Goal: Transaction & Acquisition: Purchase product/service

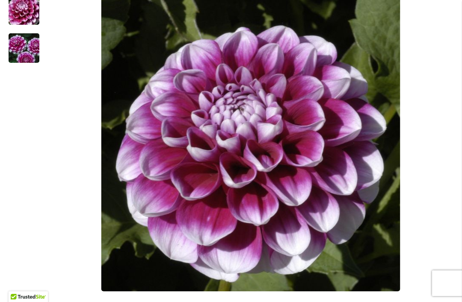
scroll to position [249, 0]
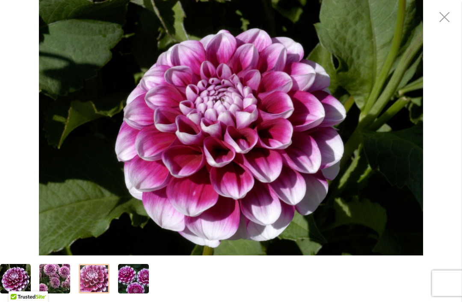
click at [305, 114] on img "B-MAN" at bounding box center [231, 128] width 384 height 256
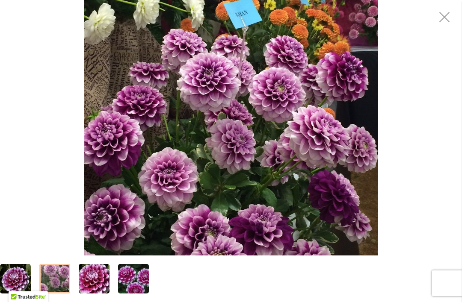
click at [280, 185] on img "B-MAN" at bounding box center [231, 128] width 294 height 256
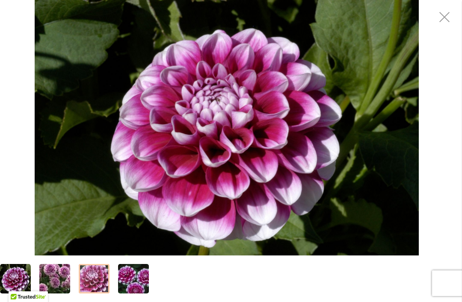
click at [242, 275] on div at bounding box center [231, 279] width 462 height 47
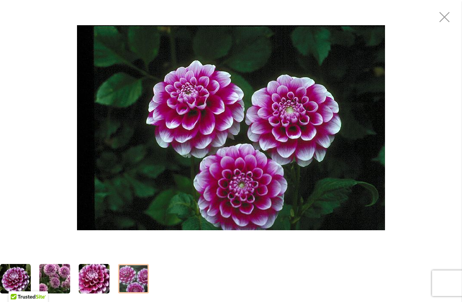
click at [249, 169] on img "B-MAN" at bounding box center [231, 127] width 308 height 205
click at [205, 250] on div "B-MAN" at bounding box center [231, 128] width 462 height 256
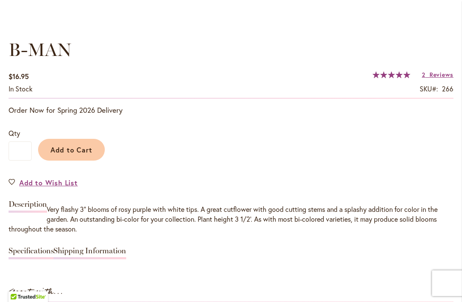
scroll to position [602, 0]
click at [48, 184] on span "Add to Wish List" at bounding box center [48, 183] width 59 height 10
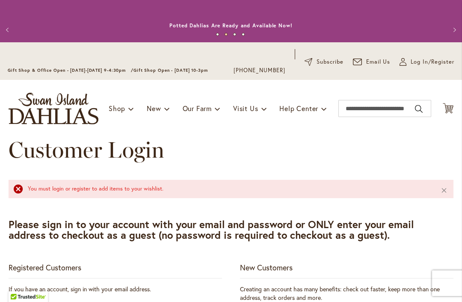
click at [456, 35] on button "Next" at bounding box center [453, 29] width 17 height 17
click at [28, 192] on div "You must login or register to add items to your wishlist." at bounding box center [228, 189] width 400 height 8
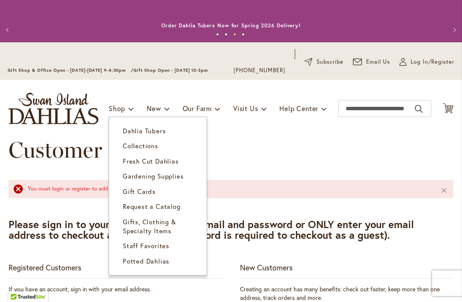
click at [163, 136] on link "Dahlia Tubers" at bounding box center [157, 131] width 97 height 15
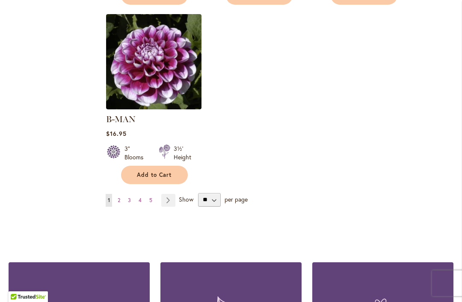
scroll to position [1153, 0]
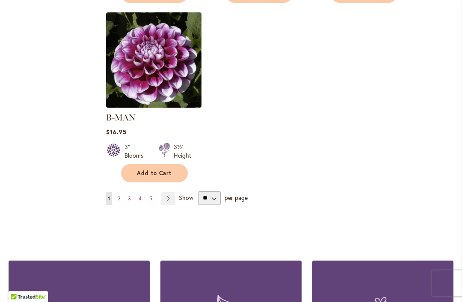
click at [117, 192] on link "Page 2" at bounding box center [118, 198] width 7 height 13
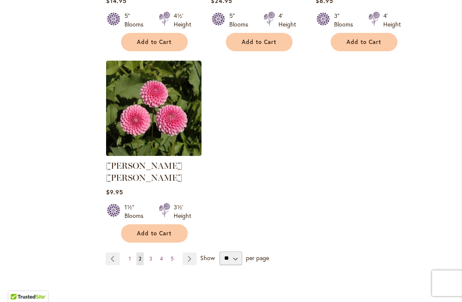
scroll to position [1105, 0]
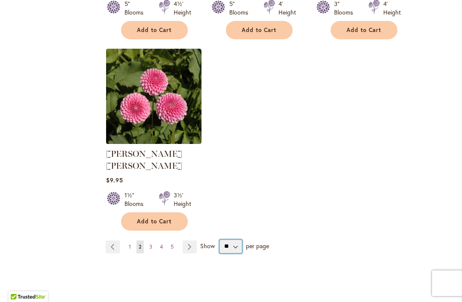
click at [236, 240] on select "** ** ** **" at bounding box center [230, 247] width 23 height 14
select select "**"
click at [239, 240] on select "** ** ** **" at bounding box center [230, 247] width 23 height 14
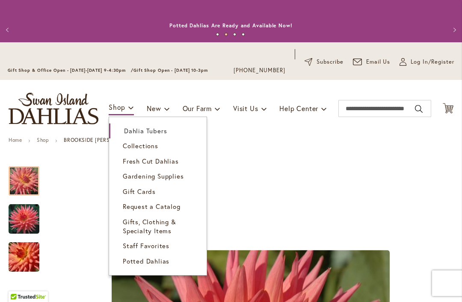
click at [150, 131] on span "Dahlia Tubers" at bounding box center [145, 131] width 43 height 9
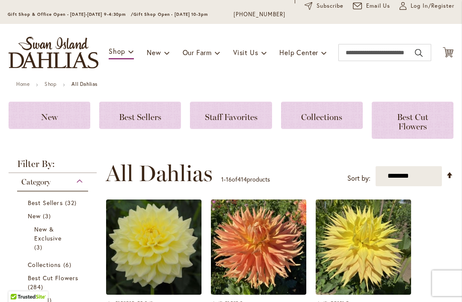
scroll to position [58, 0]
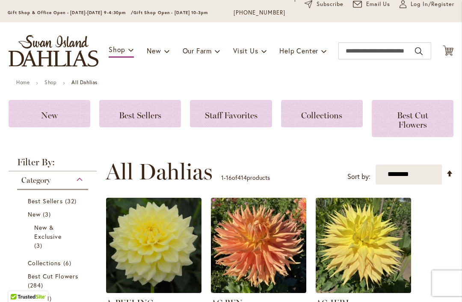
click at [410, 112] on span "Best Cut Flowers" at bounding box center [412, 120] width 31 height 20
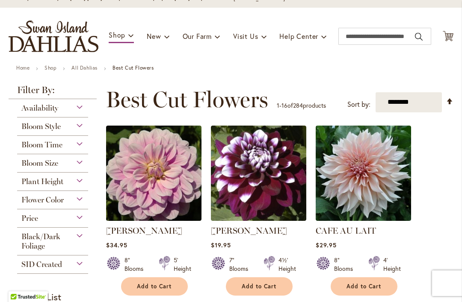
scroll to position [63, 0]
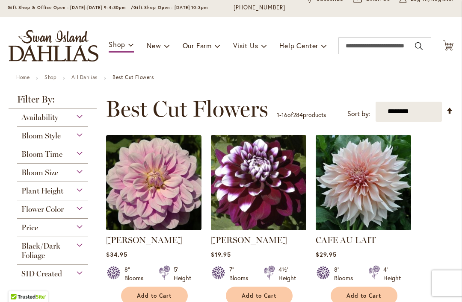
click at [84, 173] on div "Bloom Size" at bounding box center [52, 171] width 71 height 14
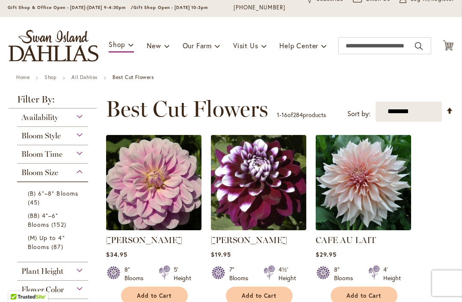
click at [302, 73] on div "Toggle Nav Shop Dahlia Tubers Collections Fresh Cut Dahlias Gardening Supplies …" at bounding box center [231, 45] width 462 height 57
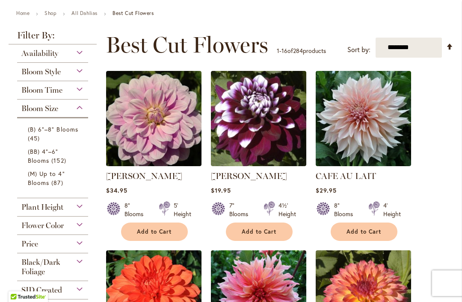
scroll to position [156, 0]
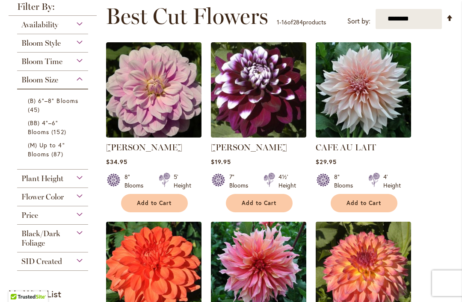
click at [84, 199] on div "Flower Color" at bounding box center [52, 195] width 71 height 14
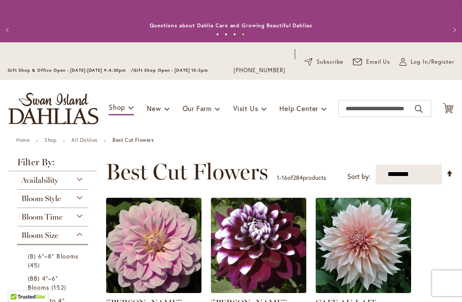
scroll to position [0, 0]
click at [86, 141] on link "All Dahlias" at bounding box center [84, 140] width 26 height 6
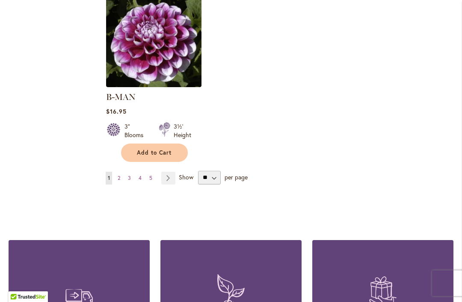
scroll to position [1174, 0]
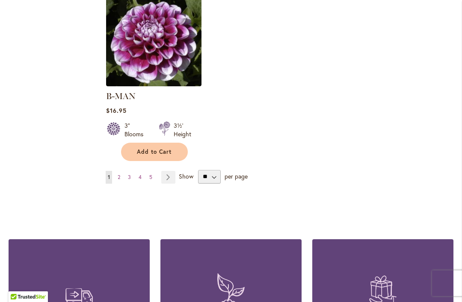
click at [171, 171] on link "Page Next" at bounding box center [168, 177] width 14 height 13
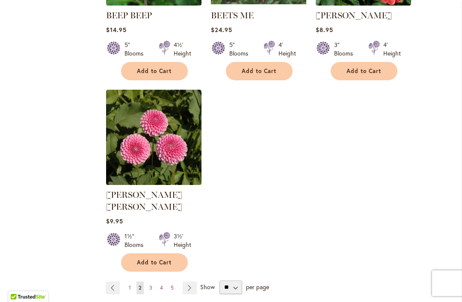
scroll to position [1110, 0]
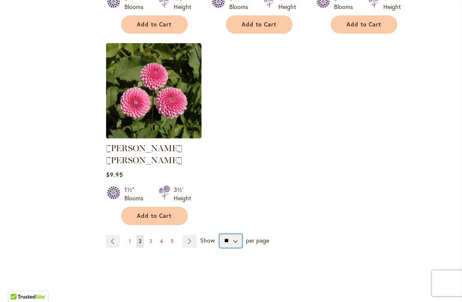
click at [236, 234] on select "** ** ** **" at bounding box center [230, 241] width 23 height 14
select select "**"
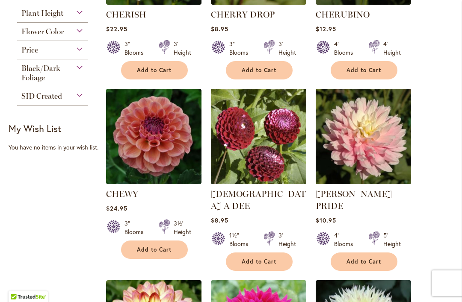
scroll to position [526, 0]
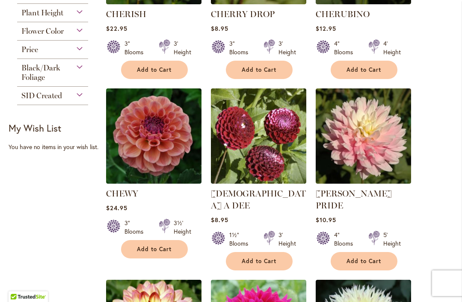
click at [391, 232] on div "5' Height" at bounding box center [392, 239] width 18 height 17
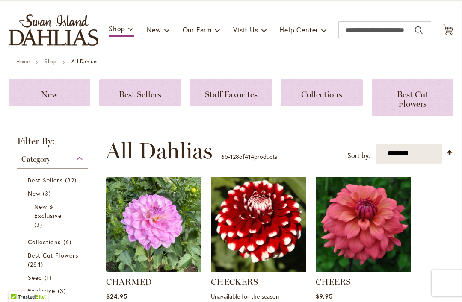
scroll to position [77, 0]
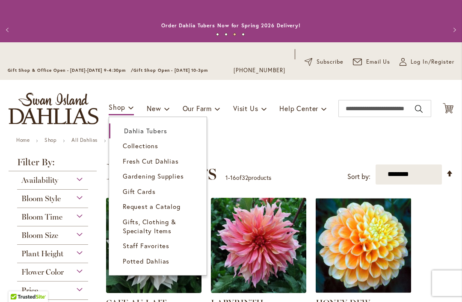
click at [157, 130] on span "Dahlia Tubers" at bounding box center [145, 131] width 43 height 9
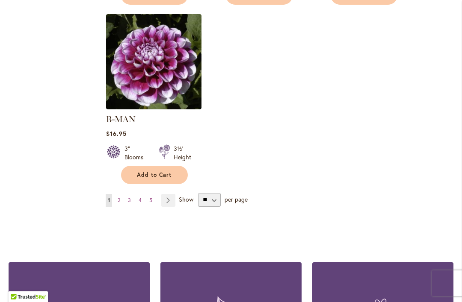
scroll to position [1156, 0]
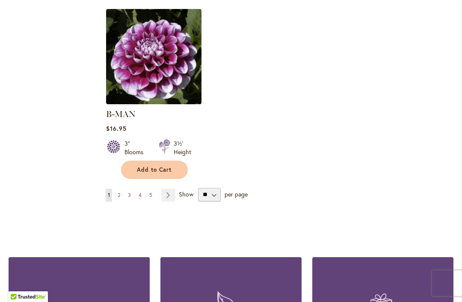
click at [122, 189] on link "Page 2" at bounding box center [118, 195] width 7 height 13
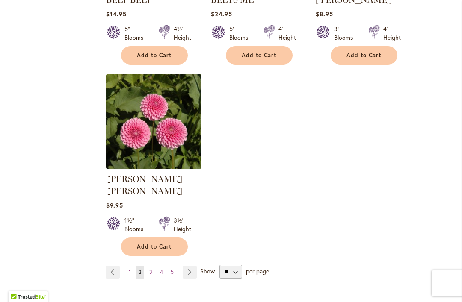
scroll to position [1080, 0]
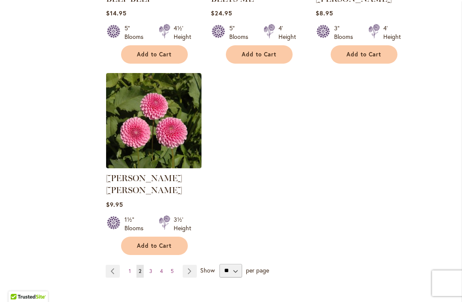
click at [164, 265] on link "Page 4" at bounding box center [161, 271] width 7 height 13
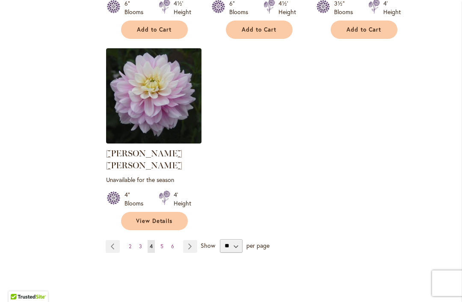
scroll to position [1118, 0]
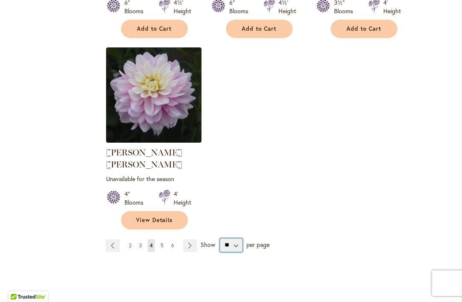
click at [241, 239] on select "** ** ** **" at bounding box center [231, 246] width 23 height 14
select select "**"
